Goal: Task Accomplishment & Management: Manage account settings

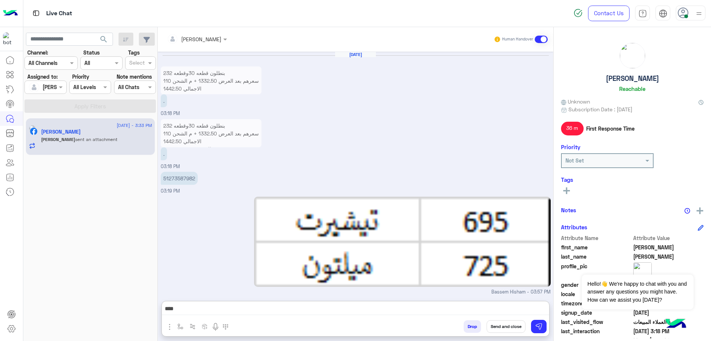
scroll to position [1397, 0]
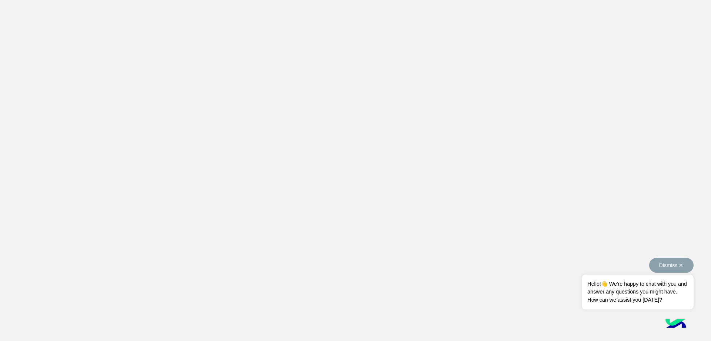
click at [671, 266] on button "Dismiss ✕" at bounding box center [672, 265] width 44 height 15
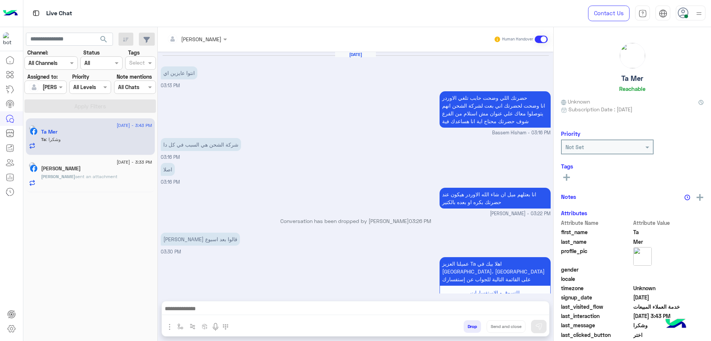
scroll to position [357, 0]
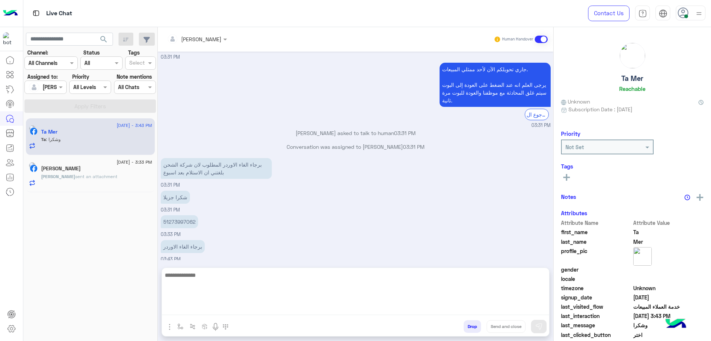
click at [242, 306] on textarea at bounding box center [356, 292] width 388 height 44
type textarea "**********"
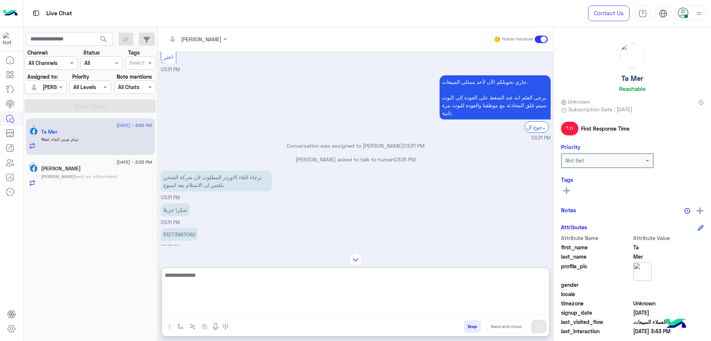
scroll to position [428, 0]
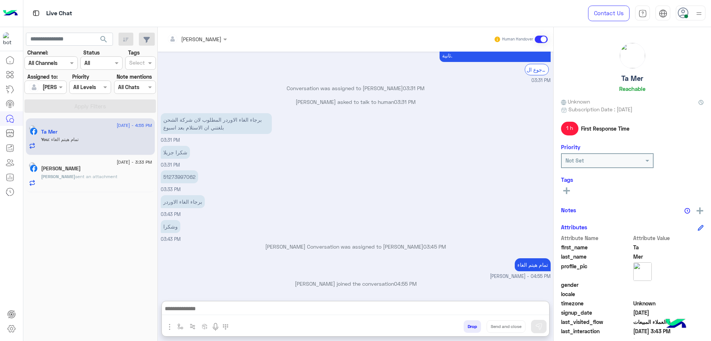
click at [99, 170] on div "[PERSON_NAME]" at bounding box center [96, 169] width 111 height 8
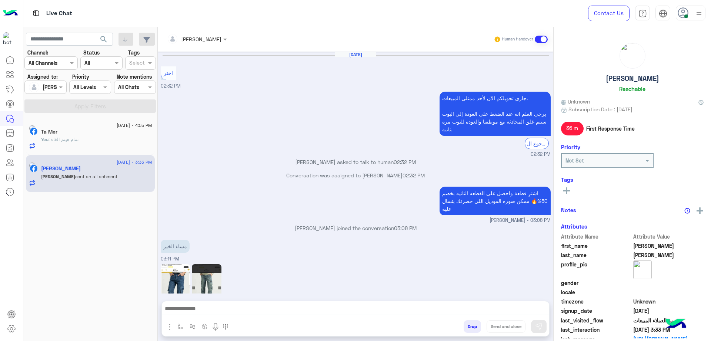
scroll to position [496, 0]
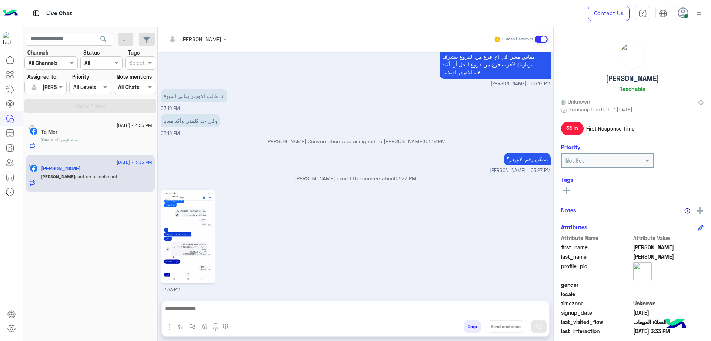
click at [477, 324] on button "Drop" at bounding box center [472, 326] width 17 height 13
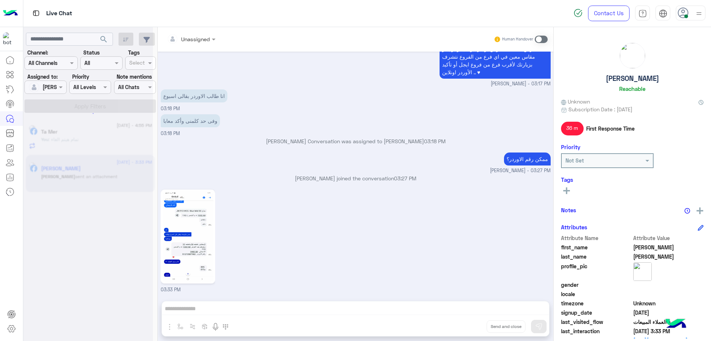
scroll to position [509, 0]
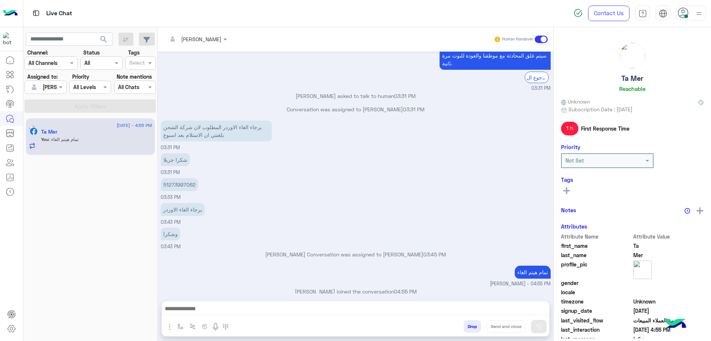
scroll to position [322, 0]
click at [478, 332] on div "Drop Send and close" at bounding box center [391, 327] width 315 height 16
click at [472, 327] on button "Drop" at bounding box center [472, 326] width 17 height 13
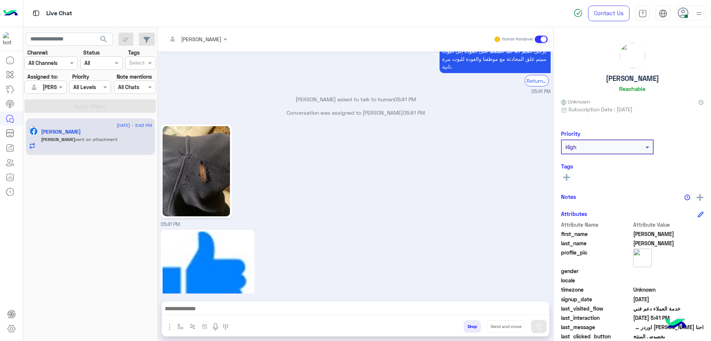
scroll to position [472, 0]
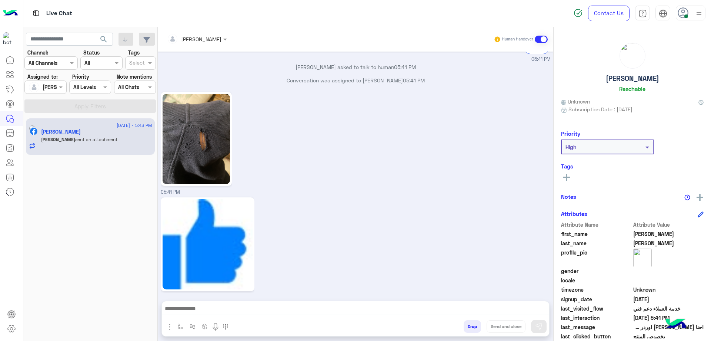
click at [214, 147] on img at bounding box center [196, 139] width 67 height 90
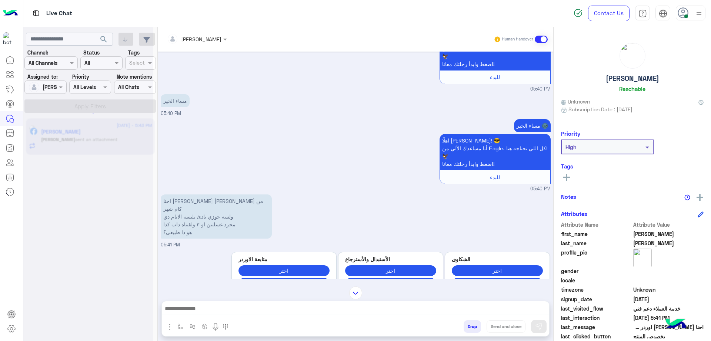
scroll to position [57, 0]
click at [185, 39] on input "text" at bounding box center [187, 39] width 40 height 8
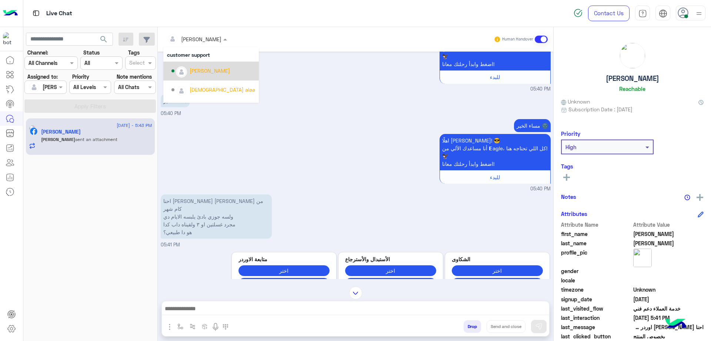
scroll to position [0, 0]
click at [216, 62] on div "Unassigned" at bounding box center [211, 56] width 88 height 13
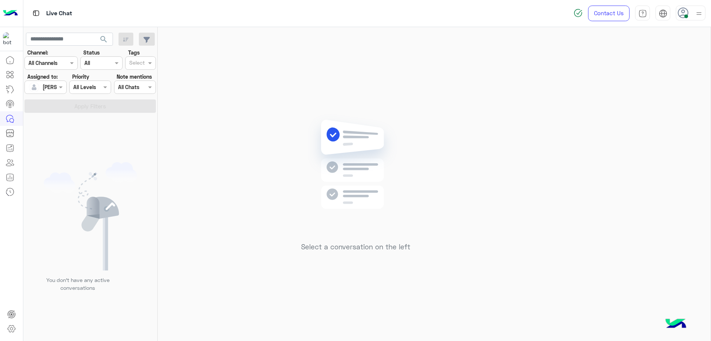
click at [701, 7] on div at bounding box center [699, 13] width 9 height 14
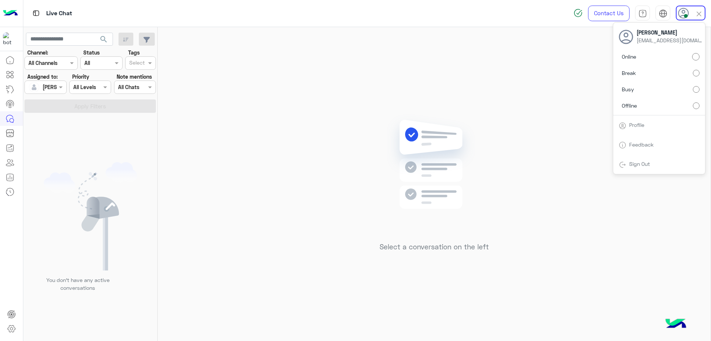
click at [658, 102] on label "Offline" at bounding box center [659, 105] width 81 height 13
click at [646, 156] on div "Sign Out" at bounding box center [660, 164] width 92 height 20
click at [641, 163] on link "Sign Out" at bounding box center [639, 163] width 21 height 6
